Goal: Entertainment & Leisure: Consume media (video, audio)

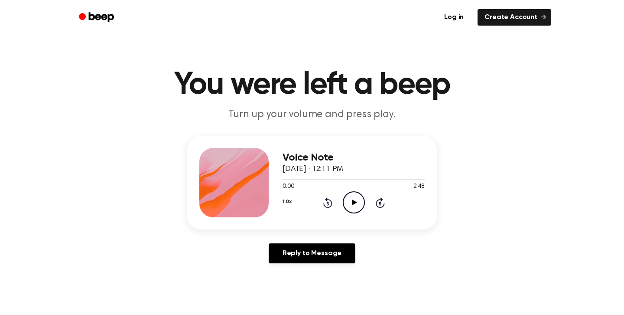
click at [353, 202] on icon at bounding box center [354, 202] width 5 height 6
click at [357, 199] on icon "Pause Audio" at bounding box center [354, 202] width 22 height 22
drag, startPoint x: 286, startPoint y: 180, endPoint x: 278, endPoint y: 180, distance: 8.7
click at [278, 180] on div "Voice Note [DATE] · 12:11 PM 0:04 2:48 Your browser does not support the [objec…" at bounding box center [312, 183] width 250 height 94
click at [348, 197] on icon "Play Audio" at bounding box center [354, 202] width 22 height 22
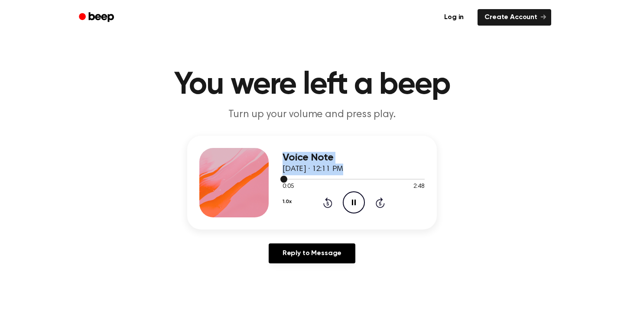
drag, startPoint x: 291, startPoint y: 180, endPoint x: 265, endPoint y: 177, distance: 26.1
click at [265, 177] on div "Voice Note [DATE] · 12:11 PM 0:05 2:48 Your browser does not support the [objec…" at bounding box center [312, 183] width 250 height 94
click at [294, 183] on div "0:06 2:48" at bounding box center [354, 186] width 142 height 9
click at [323, 199] on icon "Rewind 5 seconds" at bounding box center [328, 202] width 10 height 11
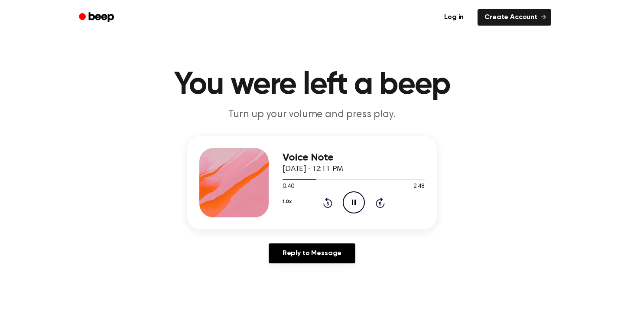
click at [357, 194] on icon "Pause Audio" at bounding box center [354, 202] width 22 height 22
click at [359, 199] on icon "Play Audio" at bounding box center [354, 202] width 22 height 22
click at [354, 203] on icon at bounding box center [354, 202] width 4 height 6
